Goal: Ask a question

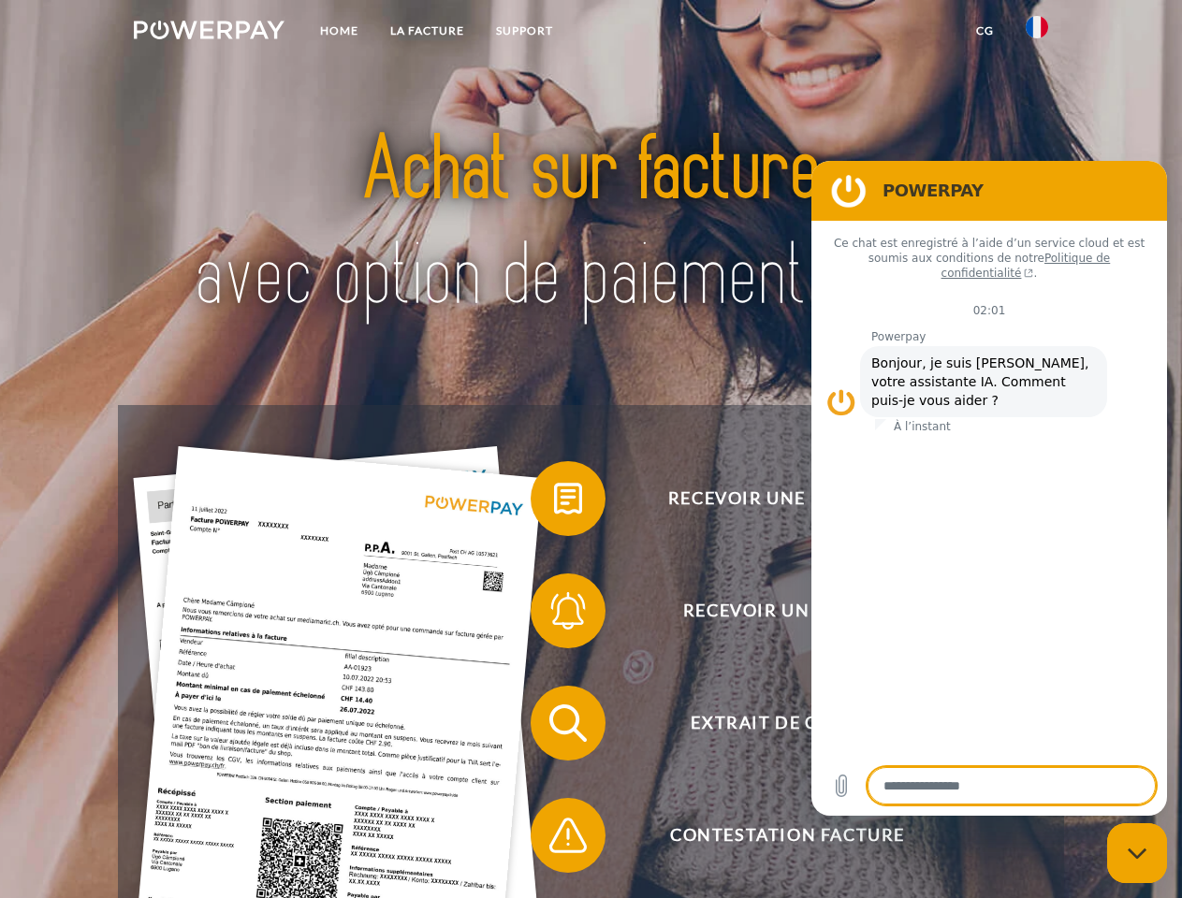
click at [209, 33] on img at bounding box center [209, 30] width 151 height 19
click at [1037, 33] on img at bounding box center [1037, 27] width 22 height 22
click at [984, 31] on link "CG" at bounding box center [985, 31] width 50 height 34
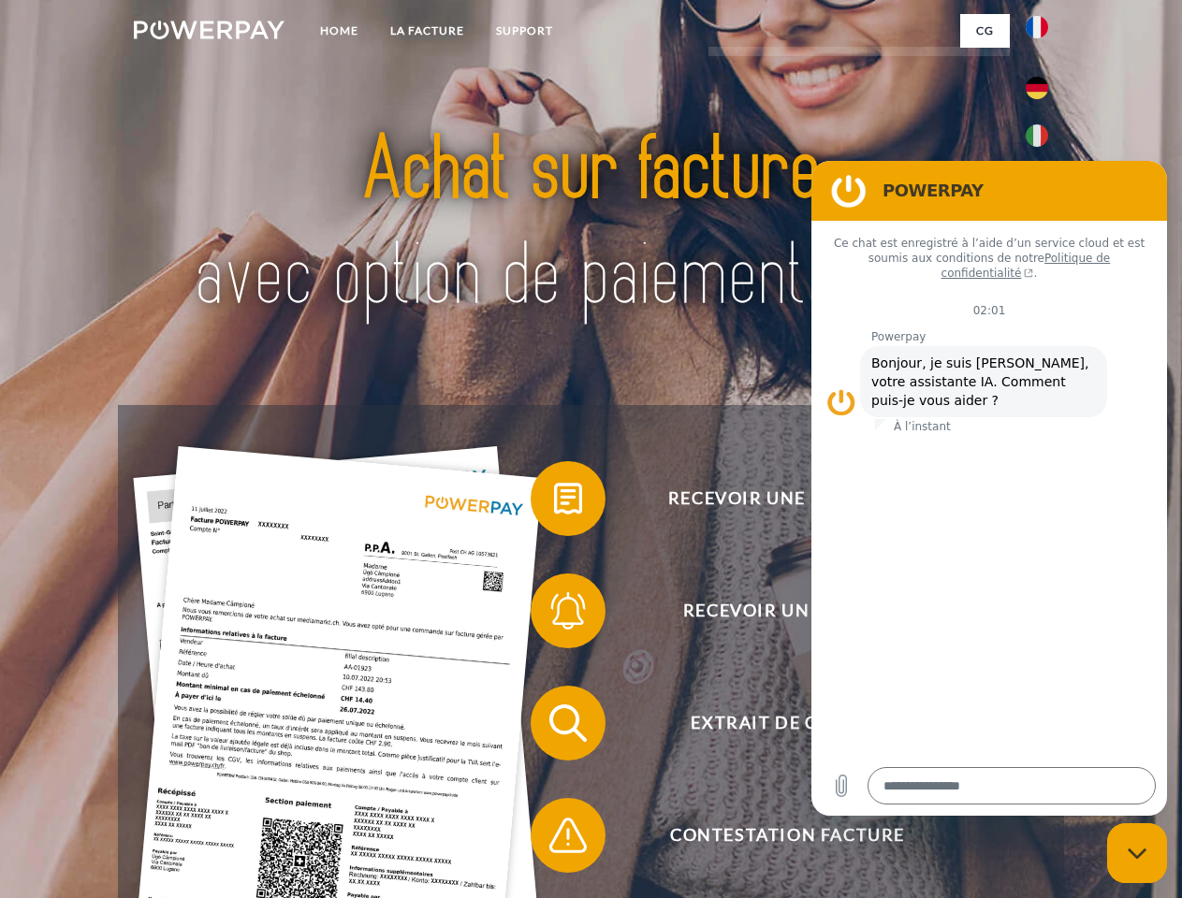
click at [554, 502] on span at bounding box center [540, 499] width 94 height 94
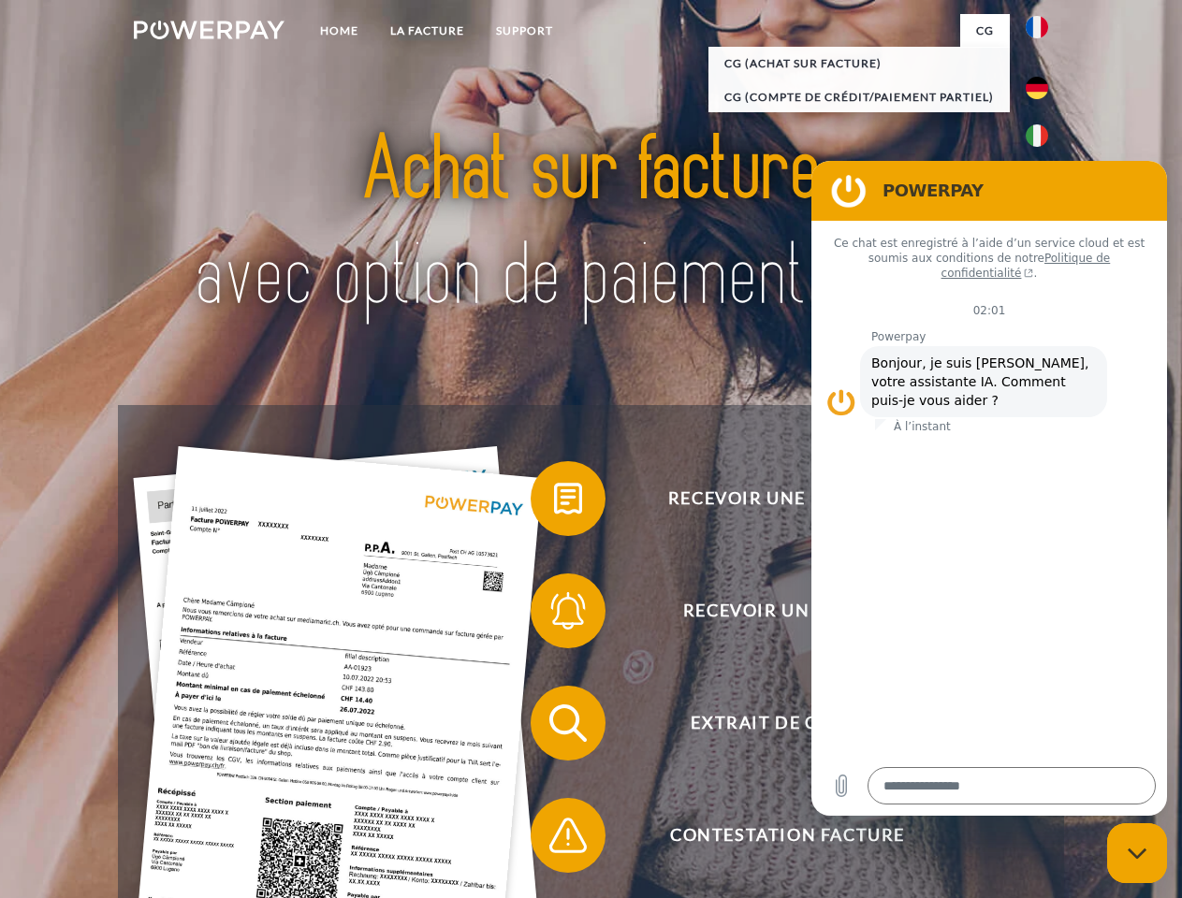
click at [554, 615] on div "Recevoir une facture ? Recevoir un rappel? Extrait de compte retour" at bounding box center [590, 779] width 945 height 749
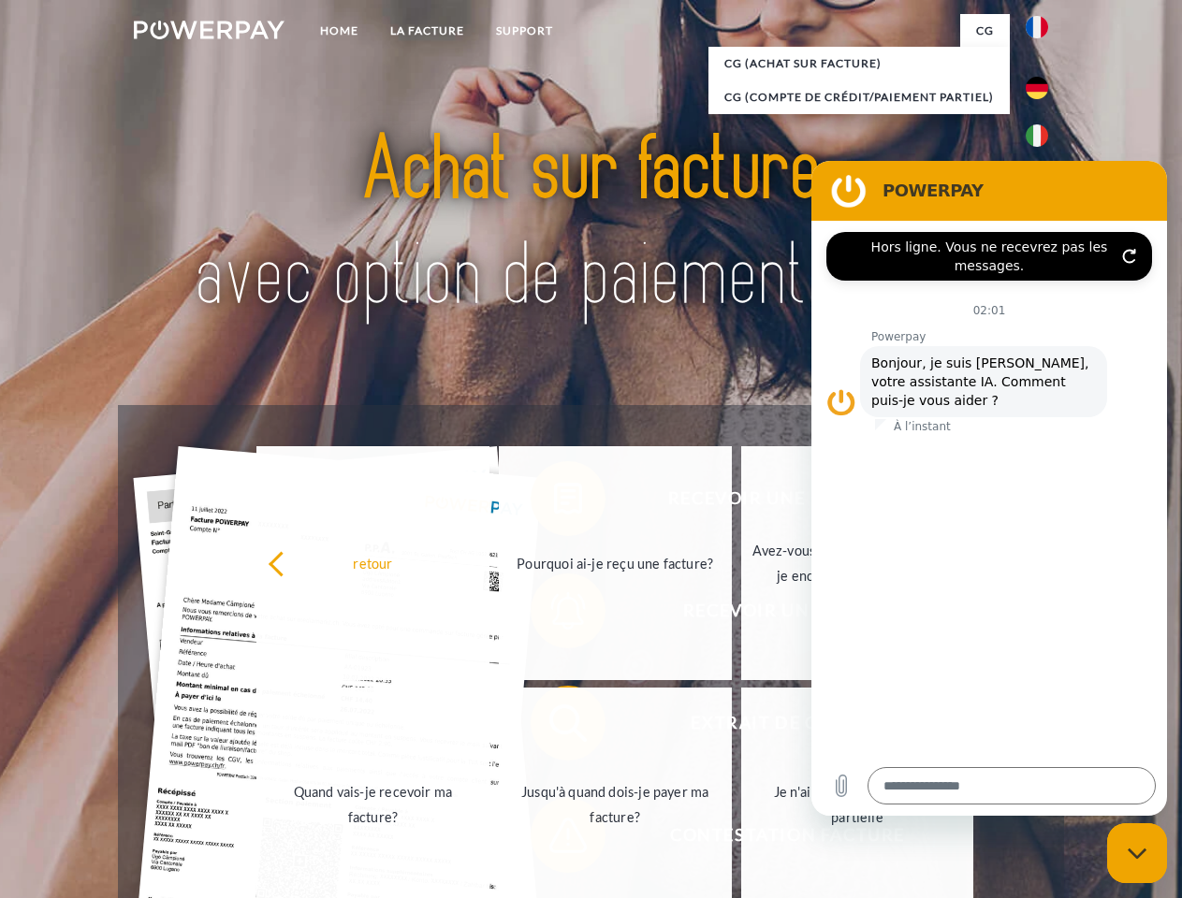
click at [554, 727] on link "Jusqu'à quand dois-je payer ma facture?" at bounding box center [615, 805] width 233 height 234
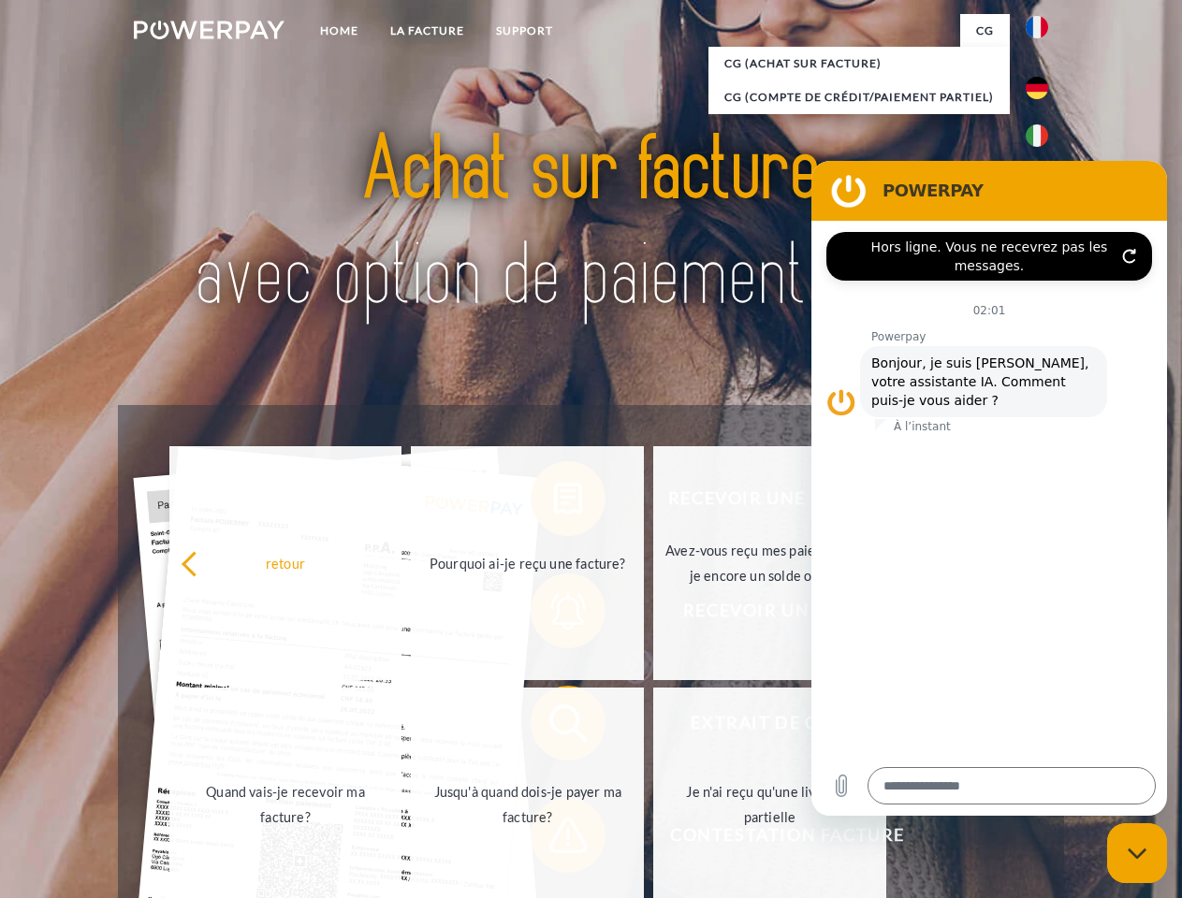
click at [554, 839] on span at bounding box center [540, 836] width 94 height 94
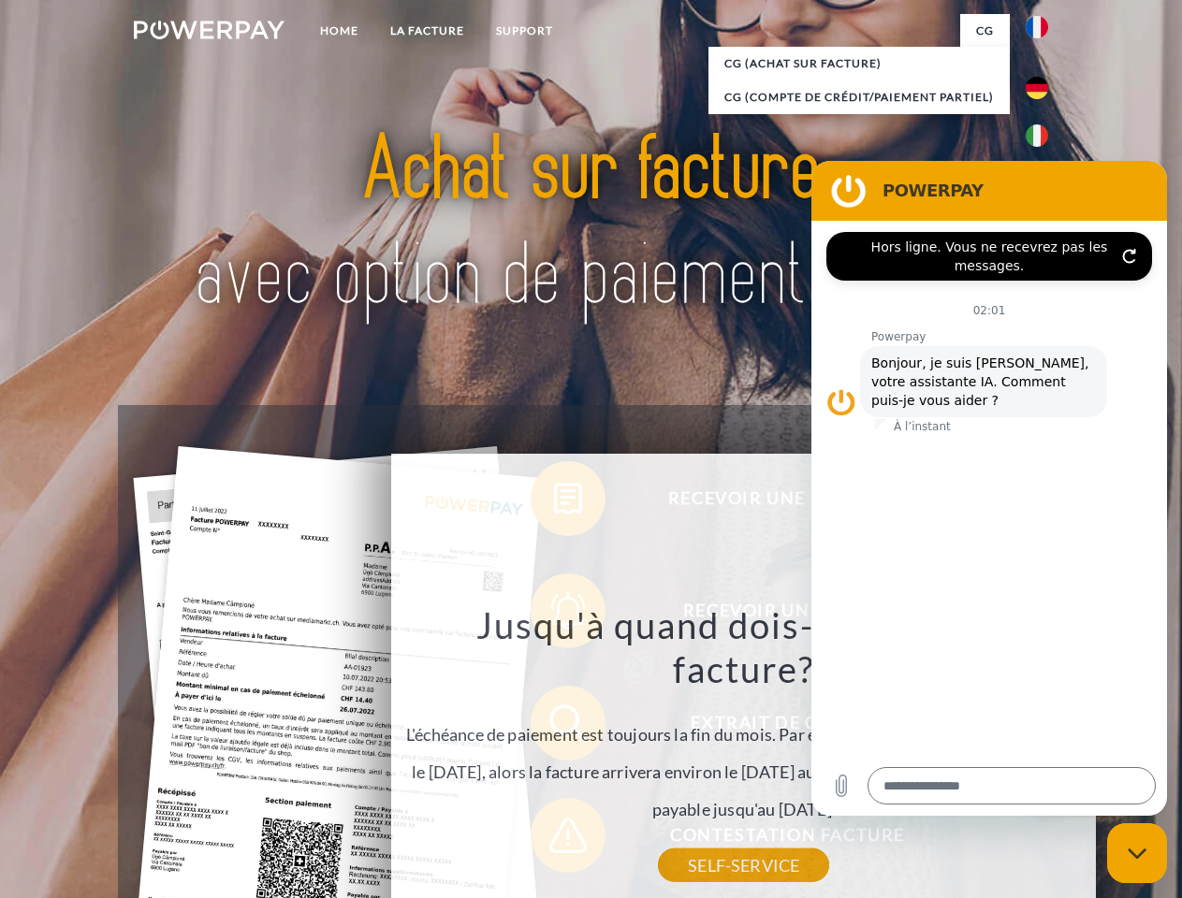
click at [1137, 853] on icon "Fermer la fenêtre de messagerie" at bounding box center [1138, 854] width 20 height 12
type textarea "*"
